Goal: Transaction & Acquisition: Purchase product/service

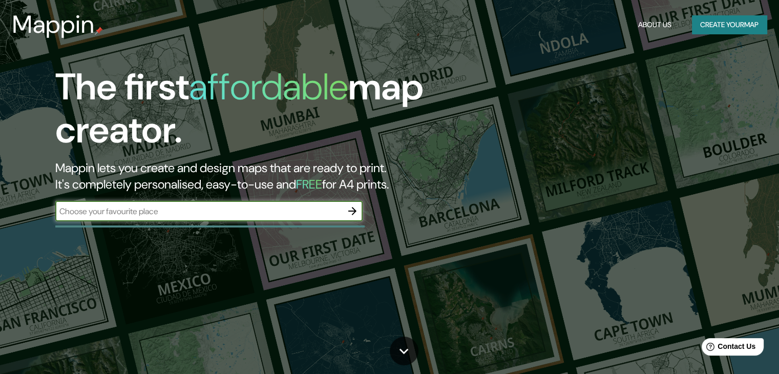
click at [281, 211] on input "text" at bounding box center [198, 211] width 287 height 12
type input "[GEOGRAPHIC_DATA]"
click at [692, 27] on button "Create your map" at bounding box center [729, 24] width 75 height 19
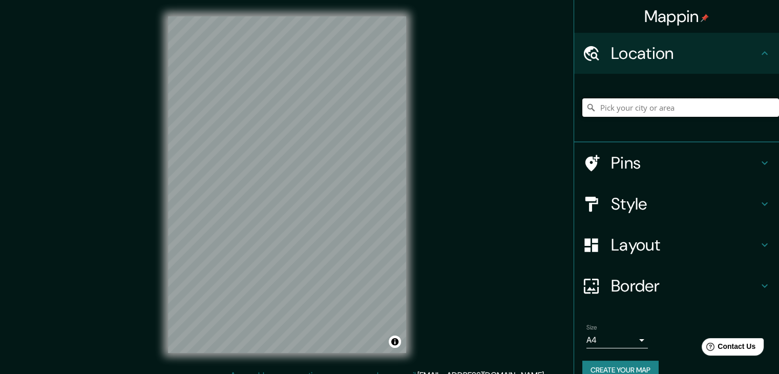
click at [629, 107] on input "Pick your city or area" at bounding box center [681, 107] width 197 height 18
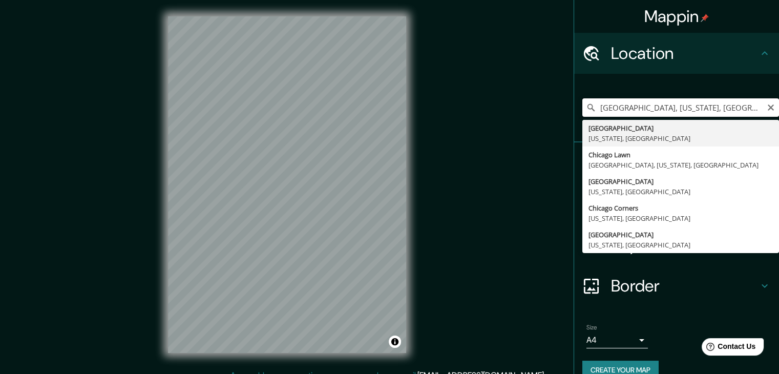
click at [640, 107] on input "[GEOGRAPHIC_DATA], [US_STATE], [GEOGRAPHIC_DATA]" at bounding box center [681, 107] width 197 height 18
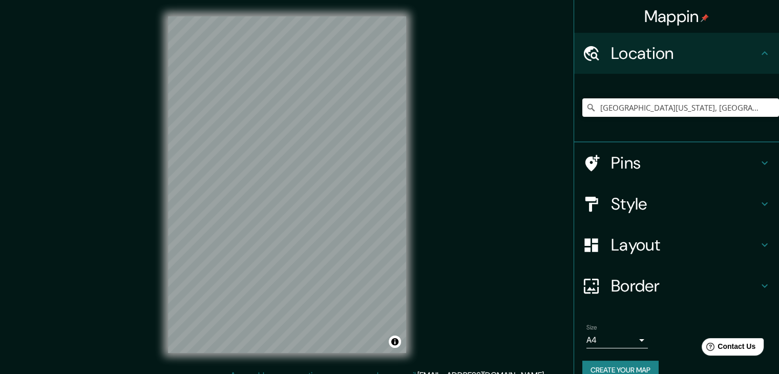
click at [695, 199] on h4 "Style" at bounding box center [685, 204] width 148 height 20
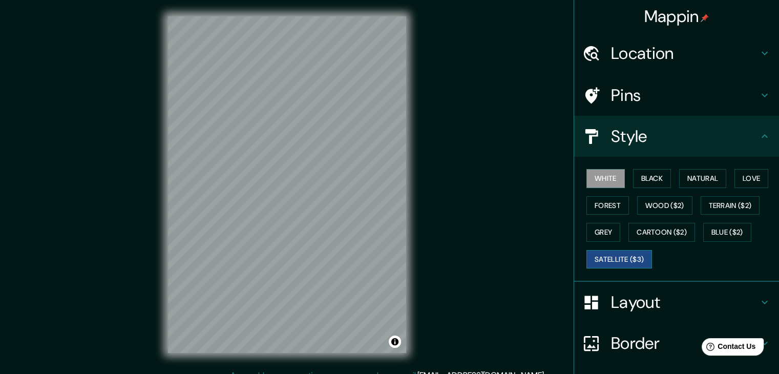
click at [614, 254] on button "Satellite ($3)" at bounding box center [620, 259] width 66 height 19
click at [644, 40] on div "Location" at bounding box center [676, 53] width 205 height 41
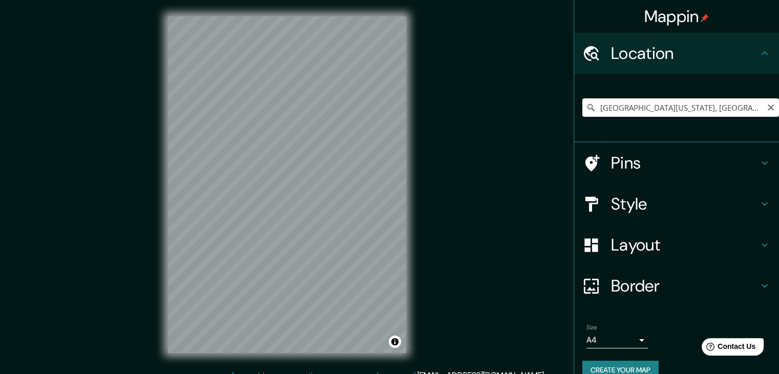
click at [652, 105] on input "[GEOGRAPHIC_DATA][US_STATE], [GEOGRAPHIC_DATA]" at bounding box center [681, 107] width 197 height 18
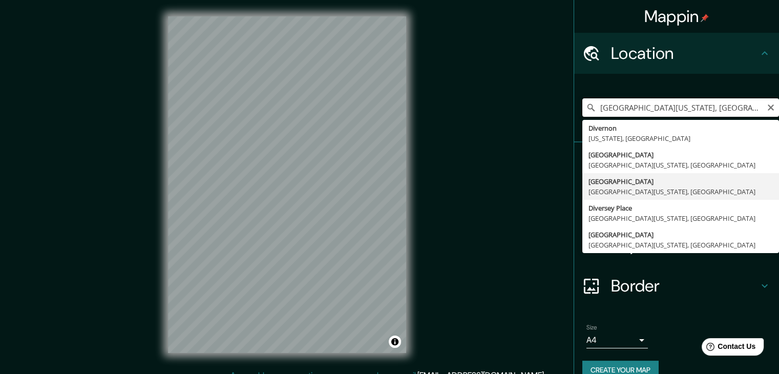
click at [726, 107] on input "[GEOGRAPHIC_DATA][US_STATE], [GEOGRAPHIC_DATA]" at bounding box center [681, 107] width 197 height 18
click at [670, 114] on input "[GEOGRAPHIC_DATA][US_STATE], [GEOGRAPHIC_DATA]" at bounding box center [681, 107] width 197 height 18
drag, startPoint x: 658, startPoint y: 107, endPoint x: 787, endPoint y: 109, distance: 128.1
click at [779, 109] on html "Mappin Location [GEOGRAPHIC_DATA][US_STATE], [GEOGRAPHIC_DATA] [US_STATE], [GEO…" at bounding box center [389, 187] width 779 height 374
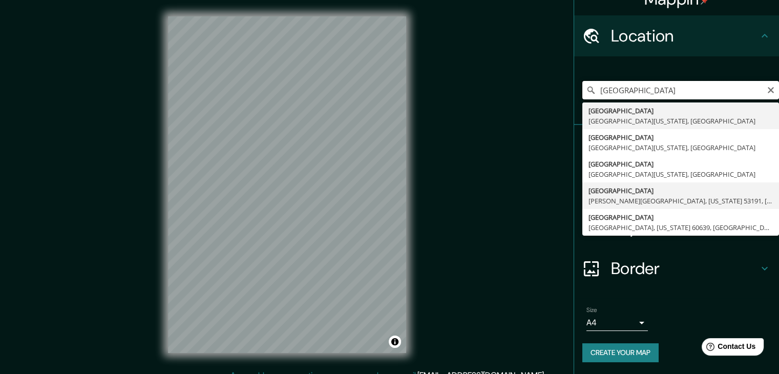
scroll to position [0, 0]
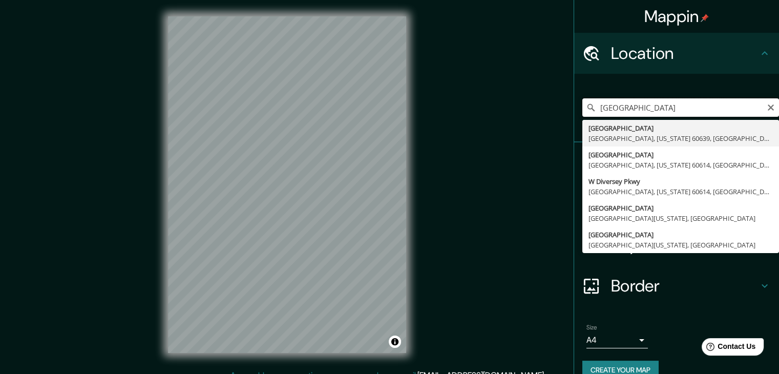
click at [644, 102] on input "[GEOGRAPHIC_DATA]" at bounding box center [681, 107] width 197 height 18
click at [680, 112] on input "[GEOGRAPHIC_DATA]" at bounding box center [681, 107] width 197 height 18
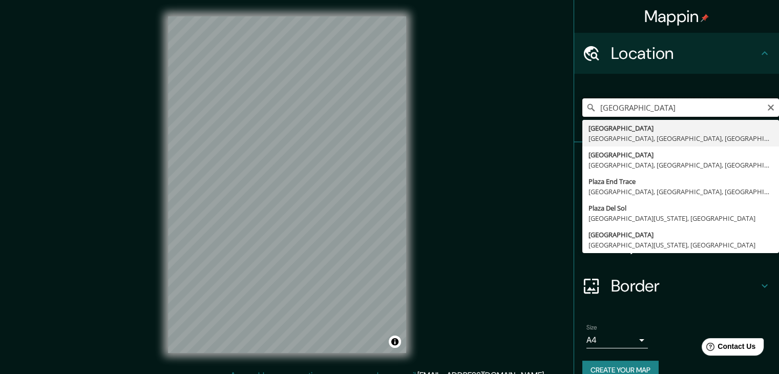
click at [680, 112] on input "[GEOGRAPHIC_DATA]" at bounding box center [681, 107] width 197 height 18
paste input "41.93300572401435, -87.63867126741707"
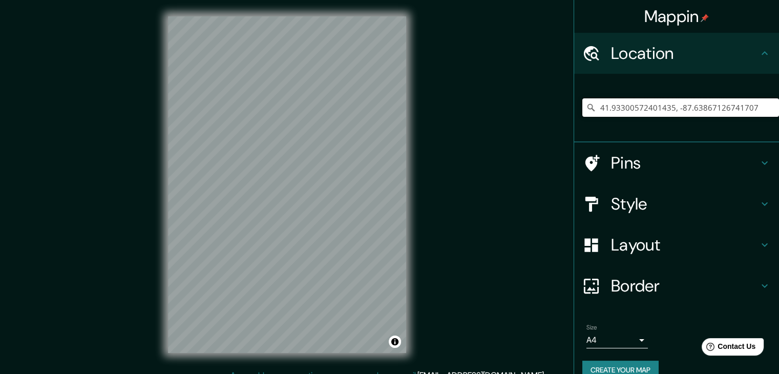
type input "41.93300572401435, -87.63867126741707"
click at [742, 110] on input "41.93300572401435, -87.63867126741707" at bounding box center [681, 107] width 197 height 18
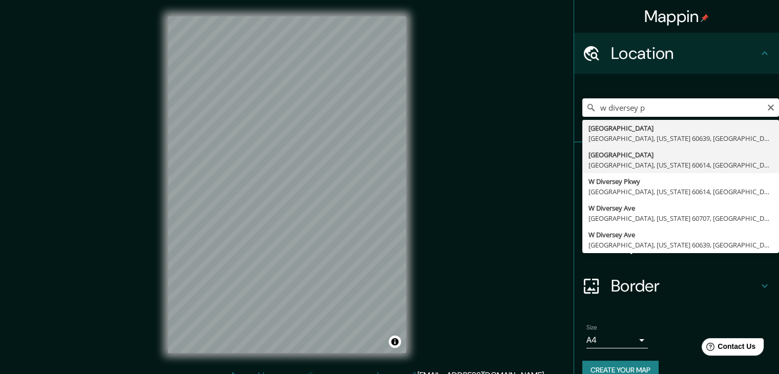
type input "[GEOGRAPHIC_DATA][US_STATE], [GEOGRAPHIC_DATA]"
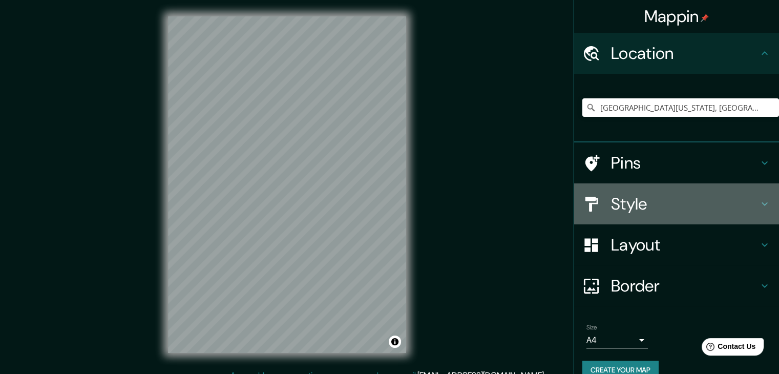
click at [720, 195] on h4 "Style" at bounding box center [685, 204] width 148 height 20
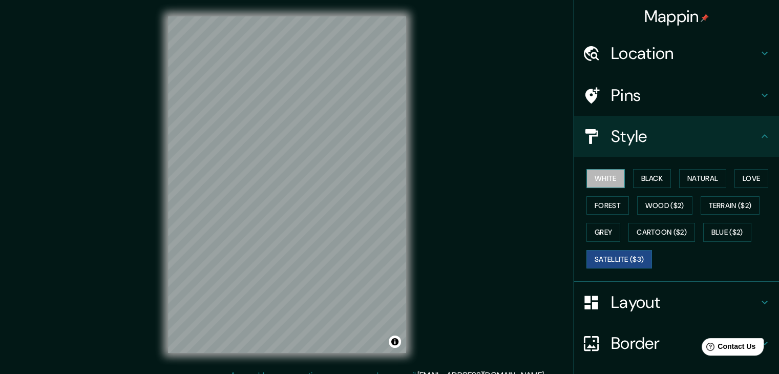
click at [604, 177] on button "White" at bounding box center [606, 178] width 38 height 19
click at [639, 179] on button "Black" at bounding box center [652, 178] width 38 height 19
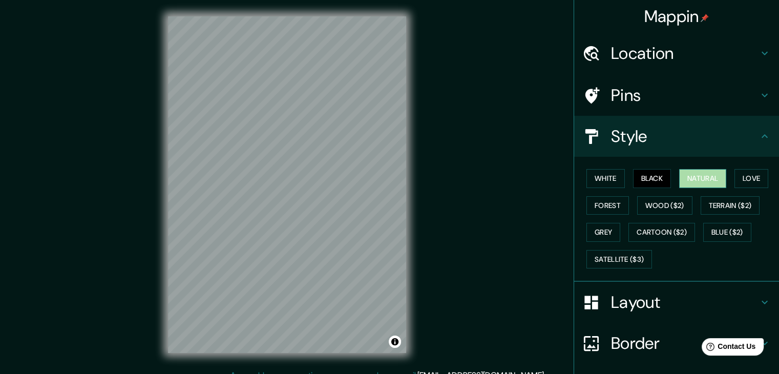
click at [697, 179] on button "Natural" at bounding box center [702, 178] width 47 height 19
click at [744, 175] on button "Love" at bounding box center [752, 178] width 34 height 19
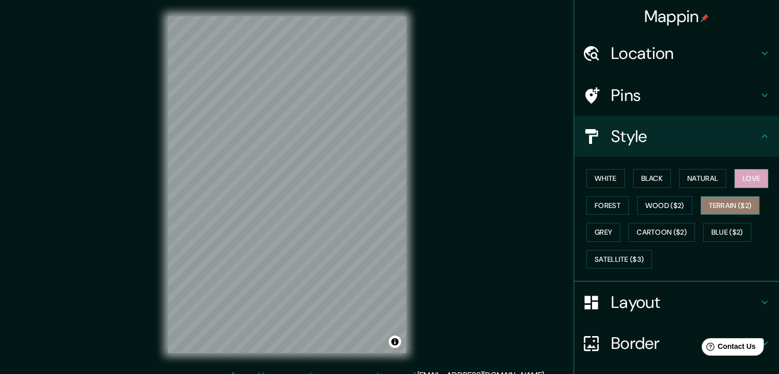
click at [750, 198] on button "Terrain ($2)" at bounding box center [730, 205] width 59 height 19
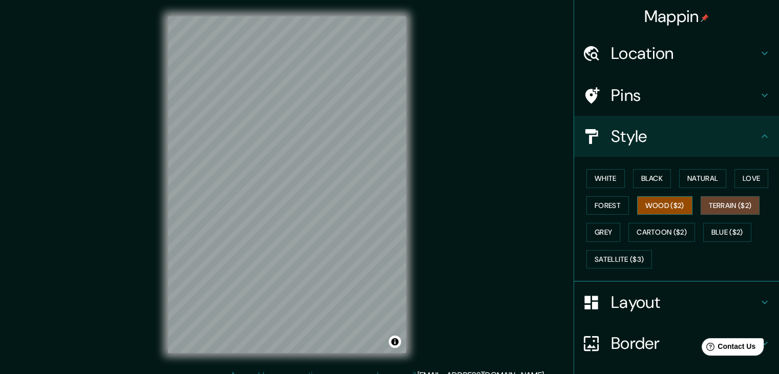
click at [670, 201] on button "Wood ($2)" at bounding box center [664, 205] width 55 height 19
click at [587, 205] on button "Forest" at bounding box center [608, 205] width 43 height 19
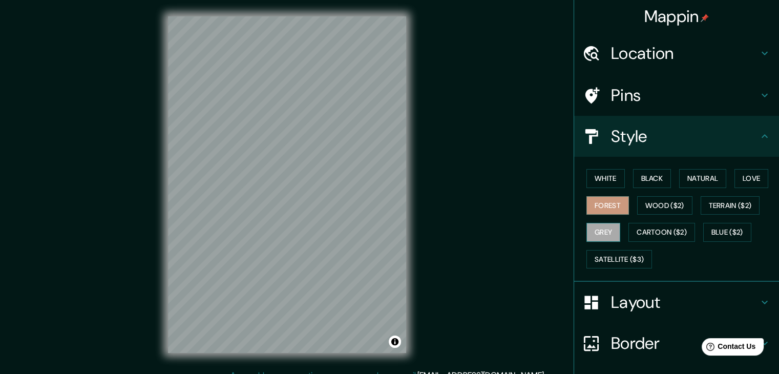
click at [594, 225] on button "Grey" at bounding box center [604, 232] width 34 height 19
click at [639, 229] on button "Cartoon ($2)" at bounding box center [662, 232] width 67 height 19
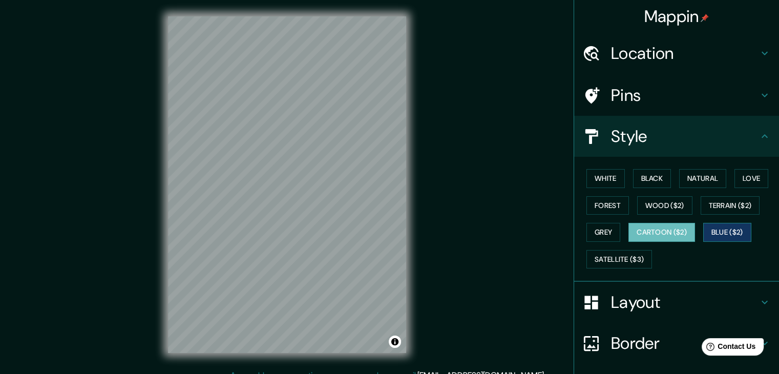
click at [711, 228] on button "Blue ($2)" at bounding box center [727, 232] width 48 height 19
click at [685, 234] on button "Cartoon ($2)" at bounding box center [662, 232] width 67 height 19
click at [587, 236] on button "Grey" at bounding box center [604, 232] width 34 height 19
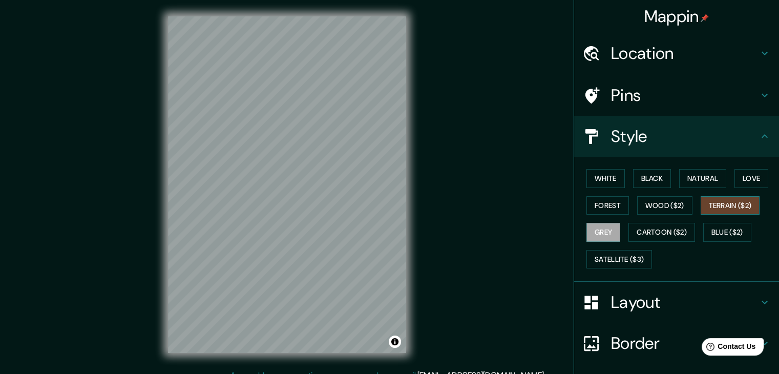
click at [752, 208] on button "Terrain ($2)" at bounding box center [730, 205] width 59 height 19
click at [647, 208] on button "Wood ($2)" at bounding box center [664, 205] width 55 height 19
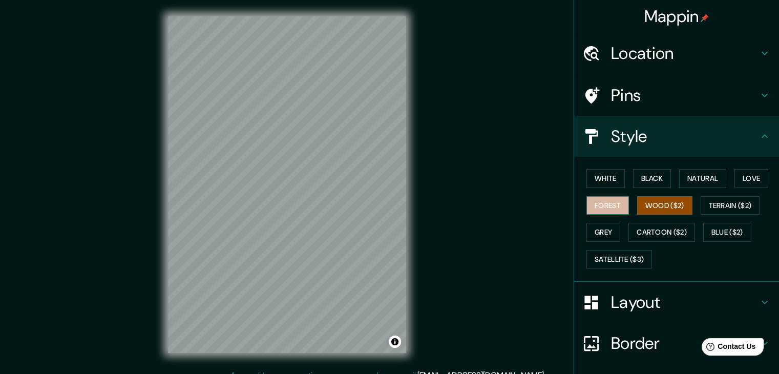
click at [604, 208] on button "Forest" at bounding box center [608, 205] width 43 height 19
click at [744, 179] on button "Love" at bounding box center [752, 178] width 34 height 19
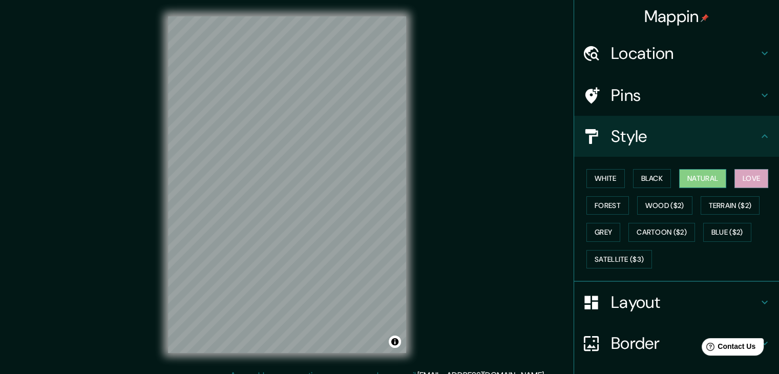
click at [695, 180] on button "Natural" at bounding box center [702, 178] width 47 height 19
click at [644, 180] on button "Black" at bounding box center [652, 178] width 38 height 19
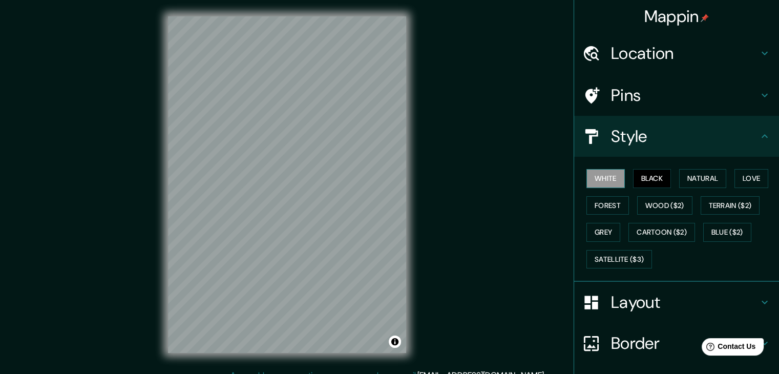
click at [613, 181] on button "White" at bounding box center [606, 178] width 38 height 19
drag, startPoint x: 610, startPoint y: 191, endPoint x: 609, endPoint y: 203, distance: 11.9
click at [610, 193] on div "White Black Natural Love Forest Wood ($2) Terrain ($2) Grey Cartoon ($2) Blue (…" at bounding box center [681, 219] width 197 height 108
click at [608, 204] on button "Forest" at bounding box center [608, 205] width 43 height 19
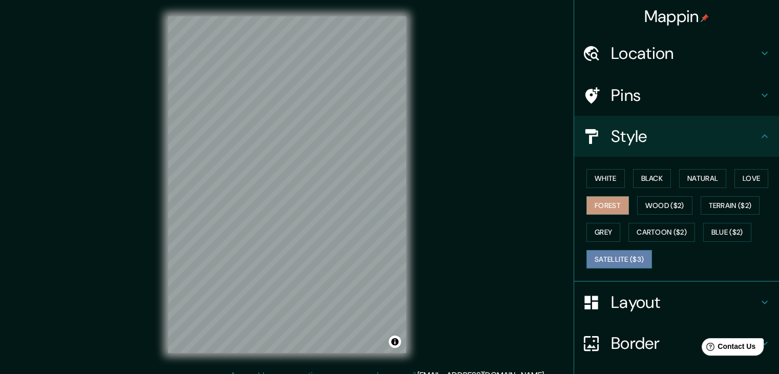
click at [614, 254] on button "Satellite ($3)" at bounding box center [620, 259] width 66 height 19
